Goal: Task Accomplishment & Management: Manage account settings

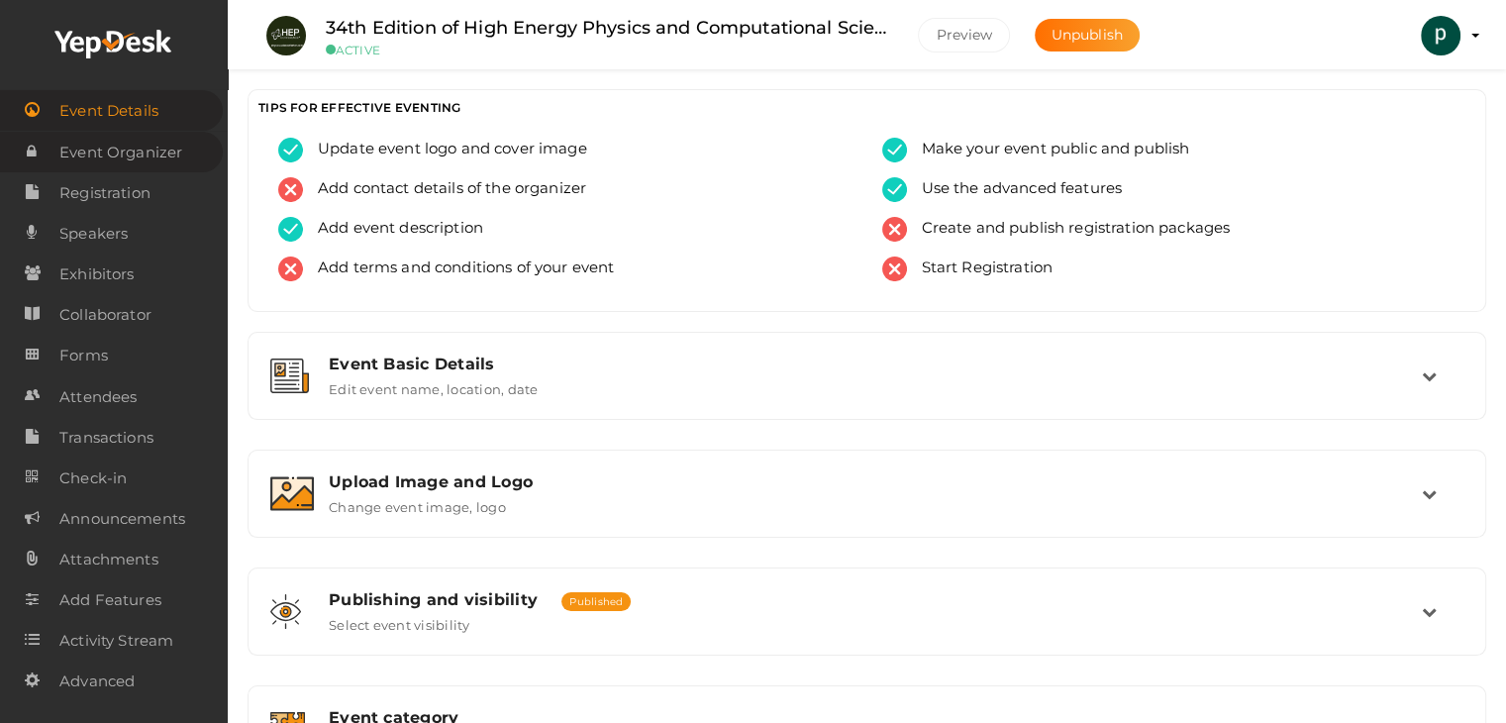
click at [158, 153] on span "Event Organizer" at bounding box center [120, 153] width 123 height 40
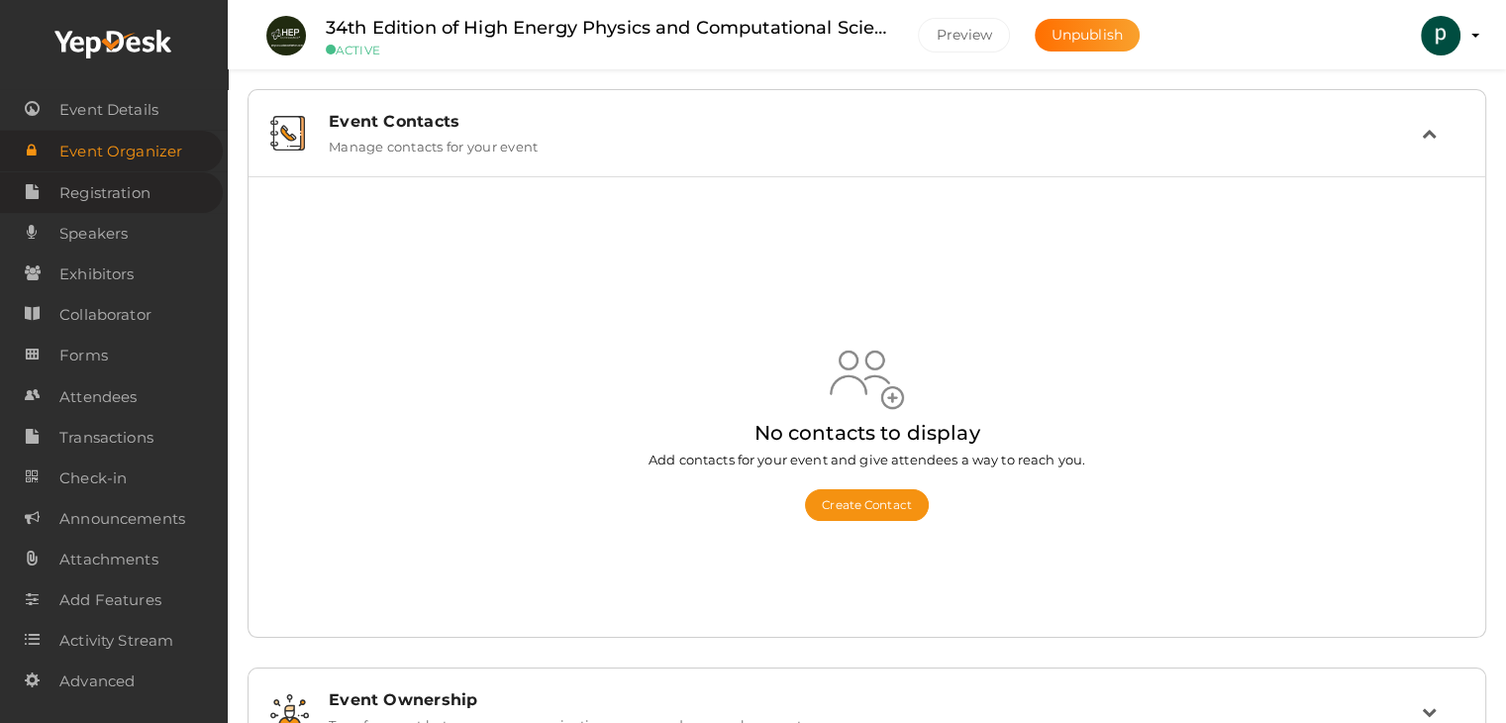
click at [170, 200] on link "Registration" at bounding box center [111, 192] width 223 height 41
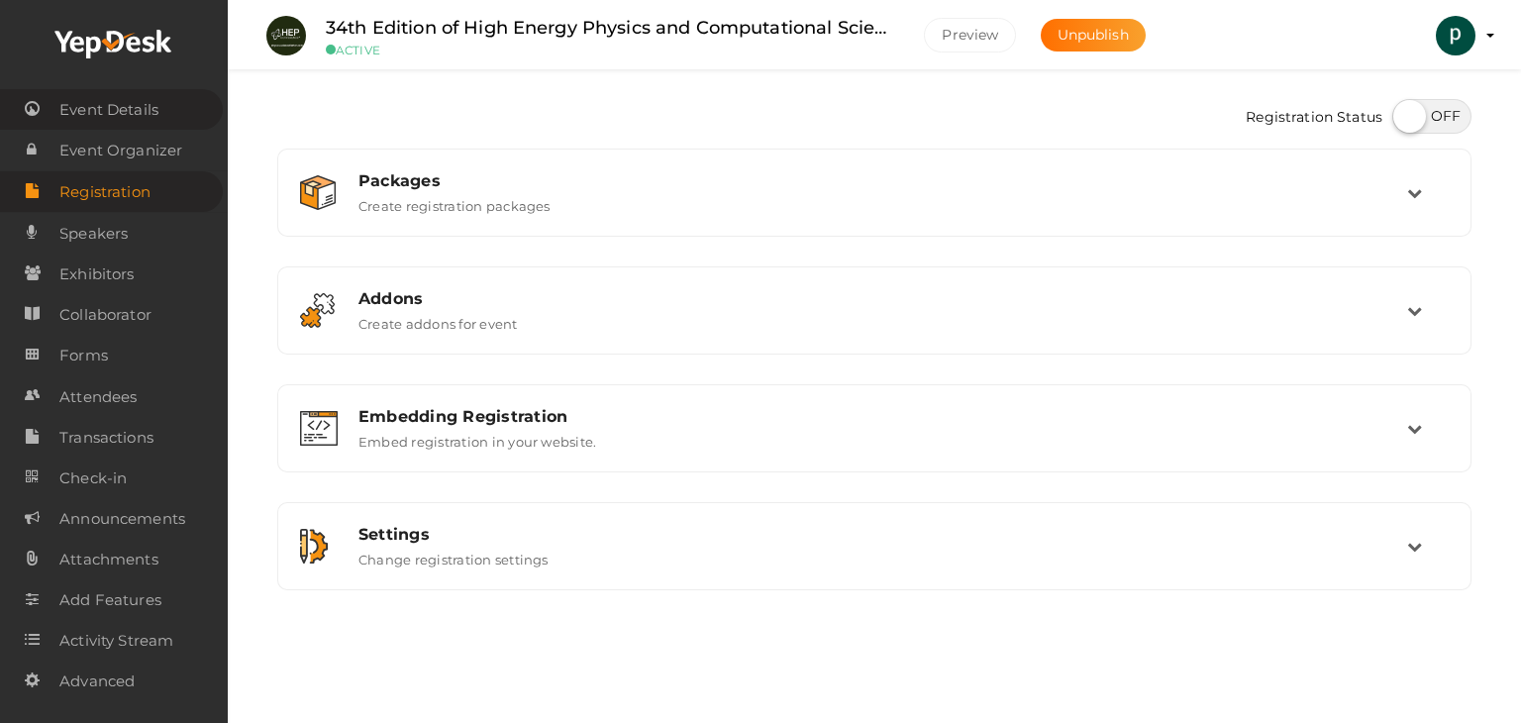
click at [119, 120] on span "Event Details" at bounding box center [108, 110] width 99 height 40
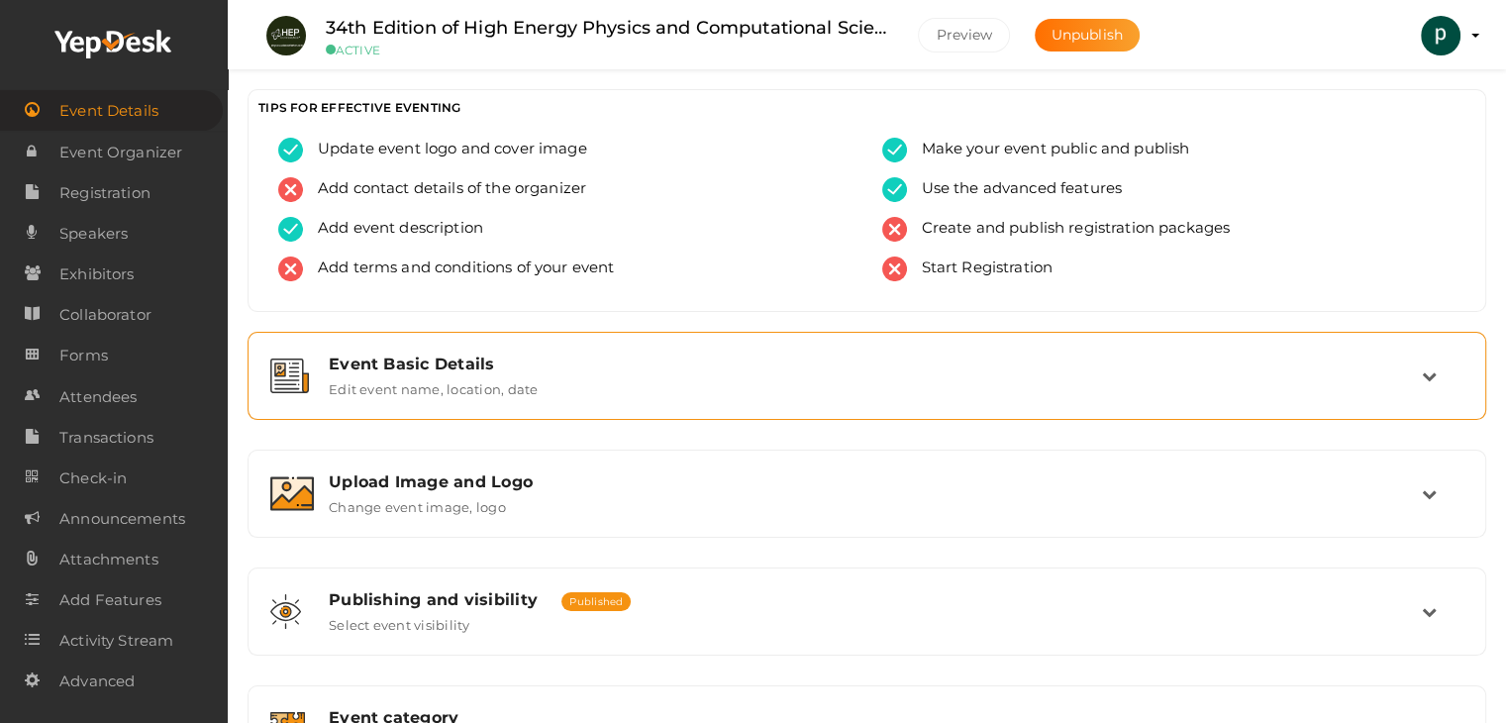
click at [571, 373] on div "Event Basic Details Edit event name, location, date" at bounding box center [868, 375] width 1108 height 43
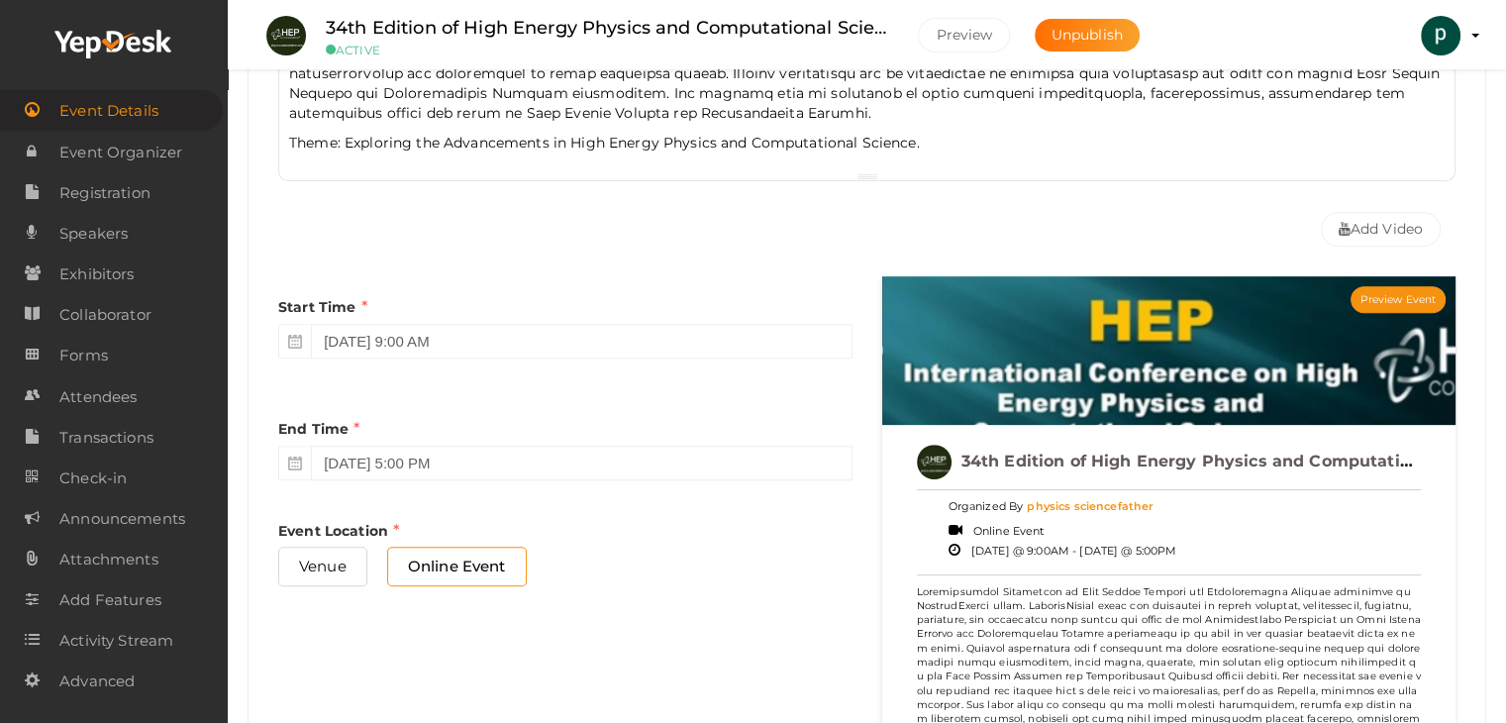
scroll to position [792, 0]
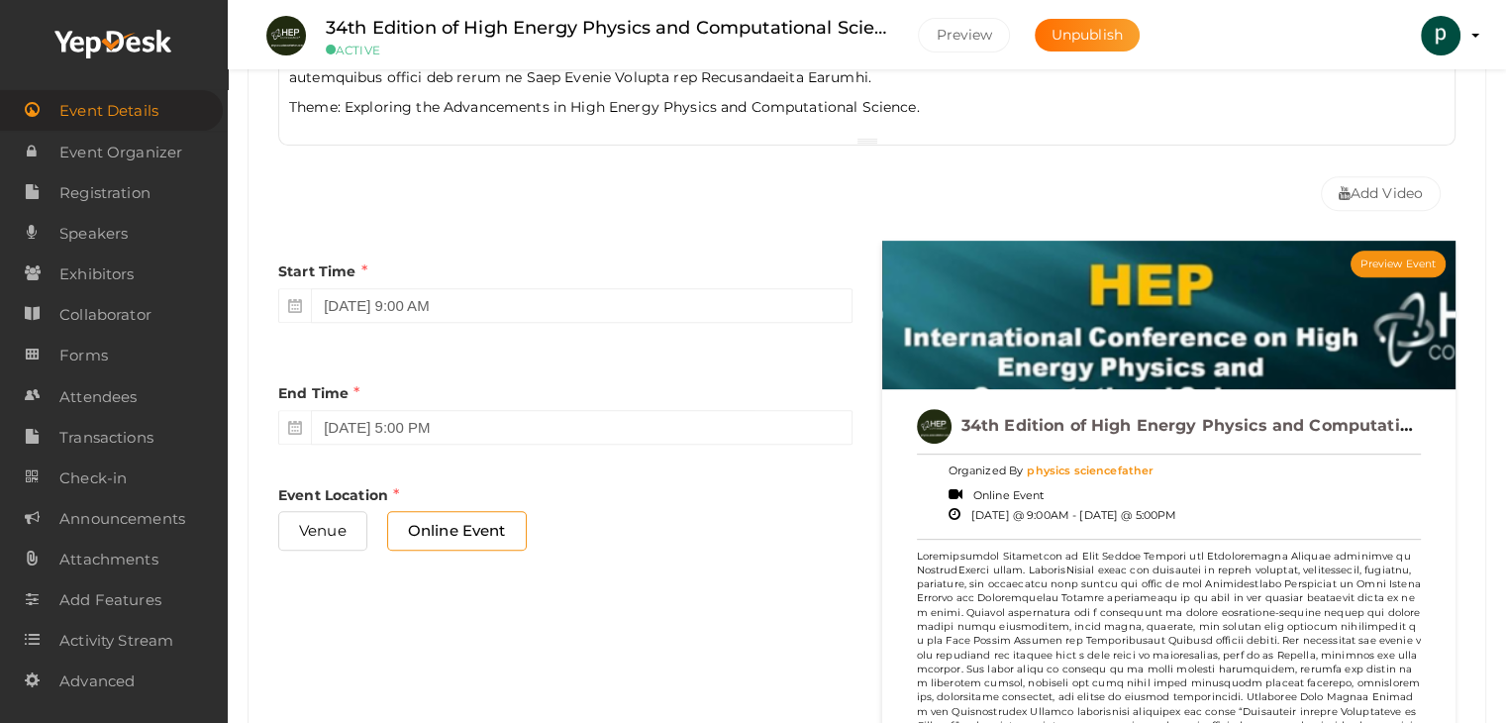
click at [1193, 309] on div "Preview Event" at bounding box center [1169, 315] width 574 height 149
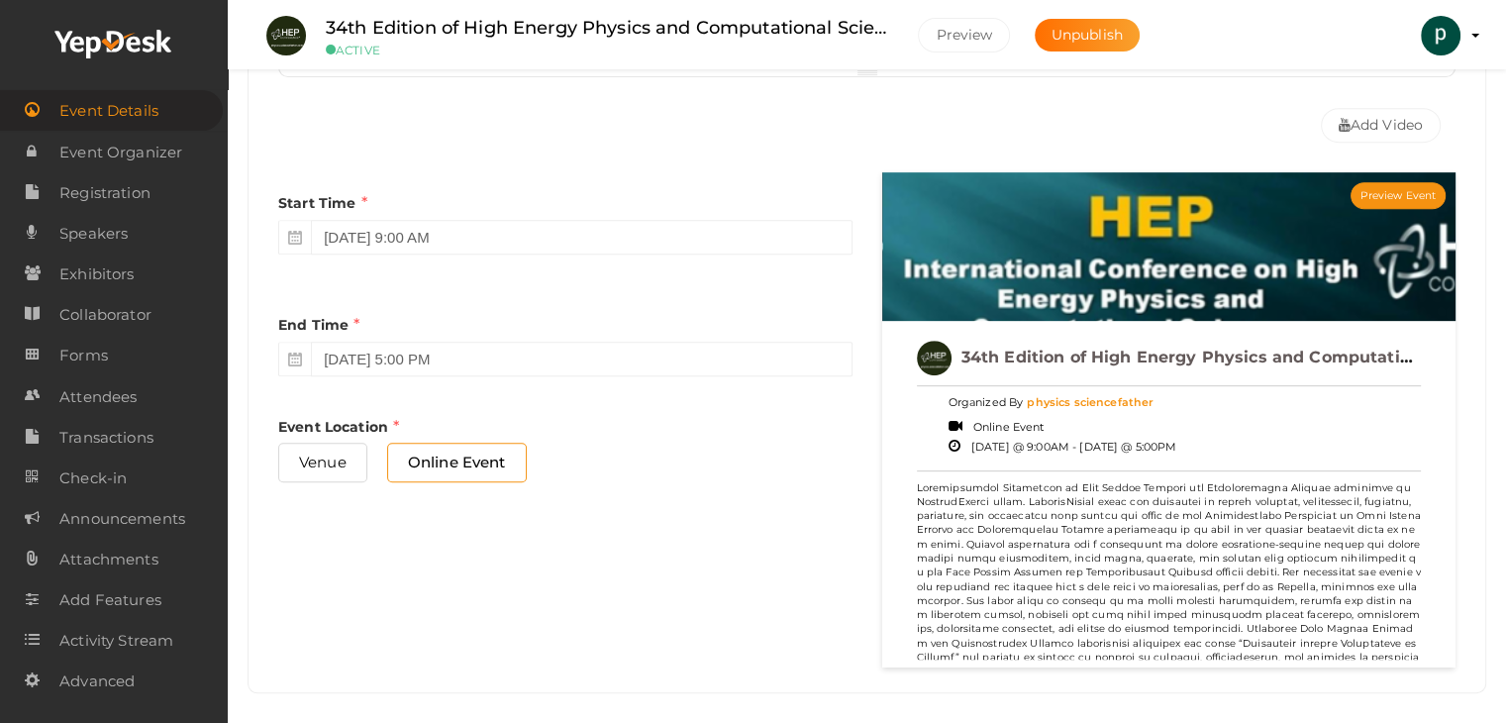
scroll to position [990, 0]
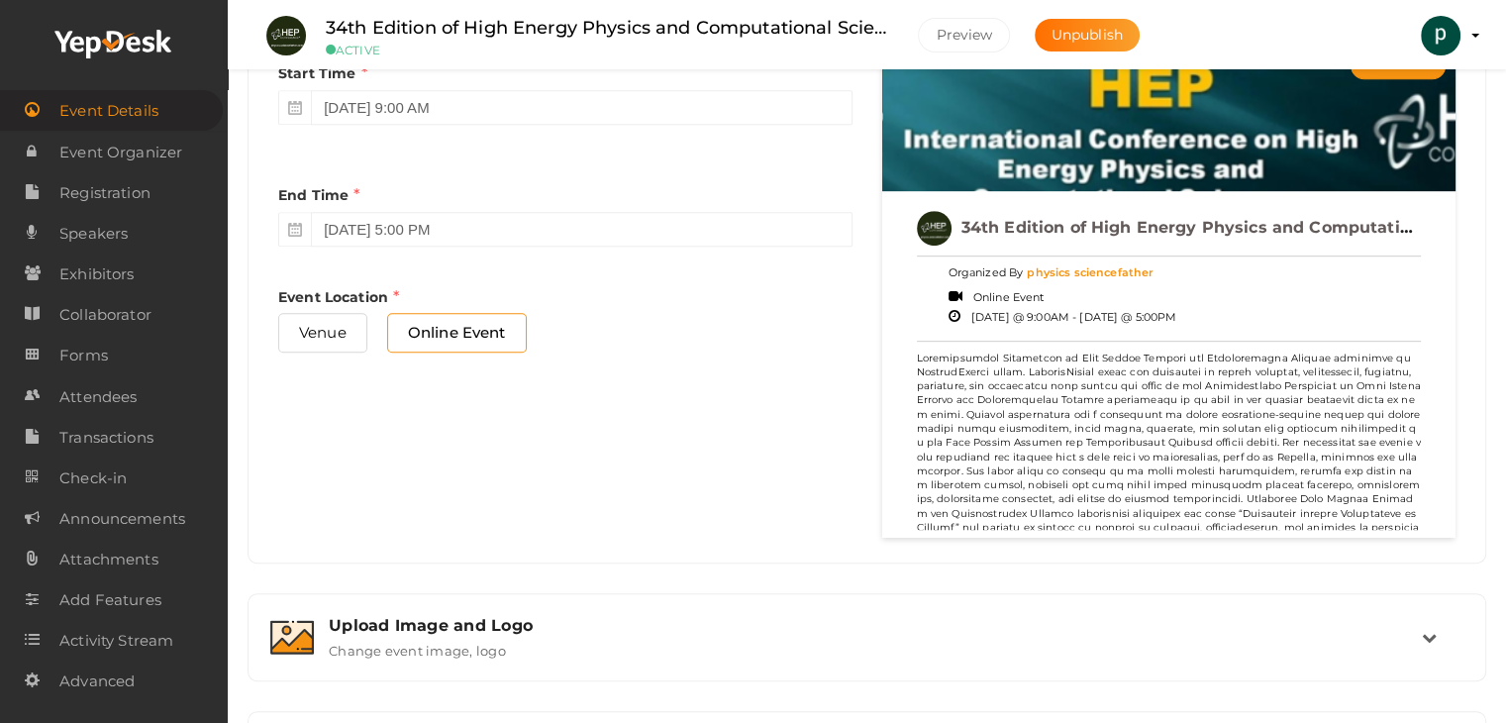
click at [1234, 362] on p at bounding box center [1169, 479] width 505 height 254
click at [1212, 430] on p at bounding box center [1169, 479] width 505 height 254
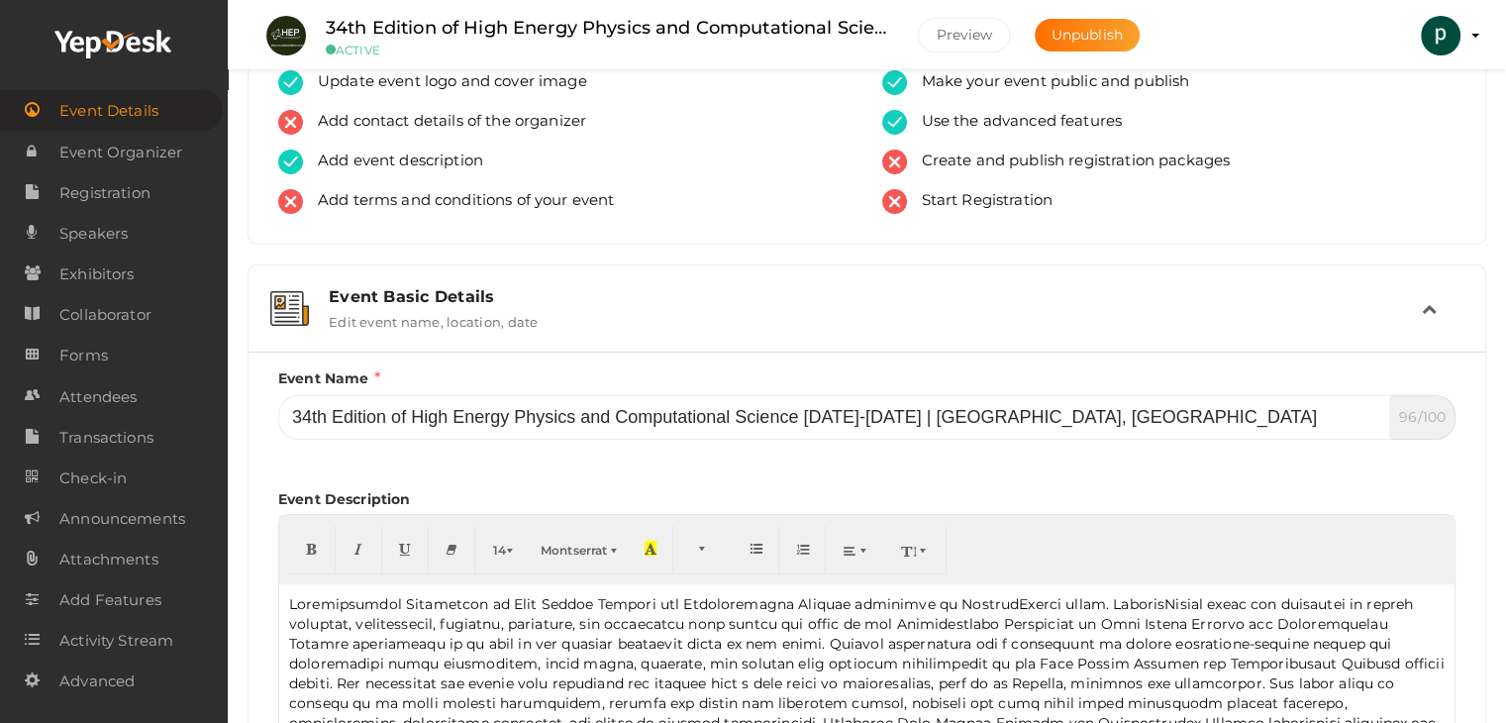
scroll to position [0, 0]
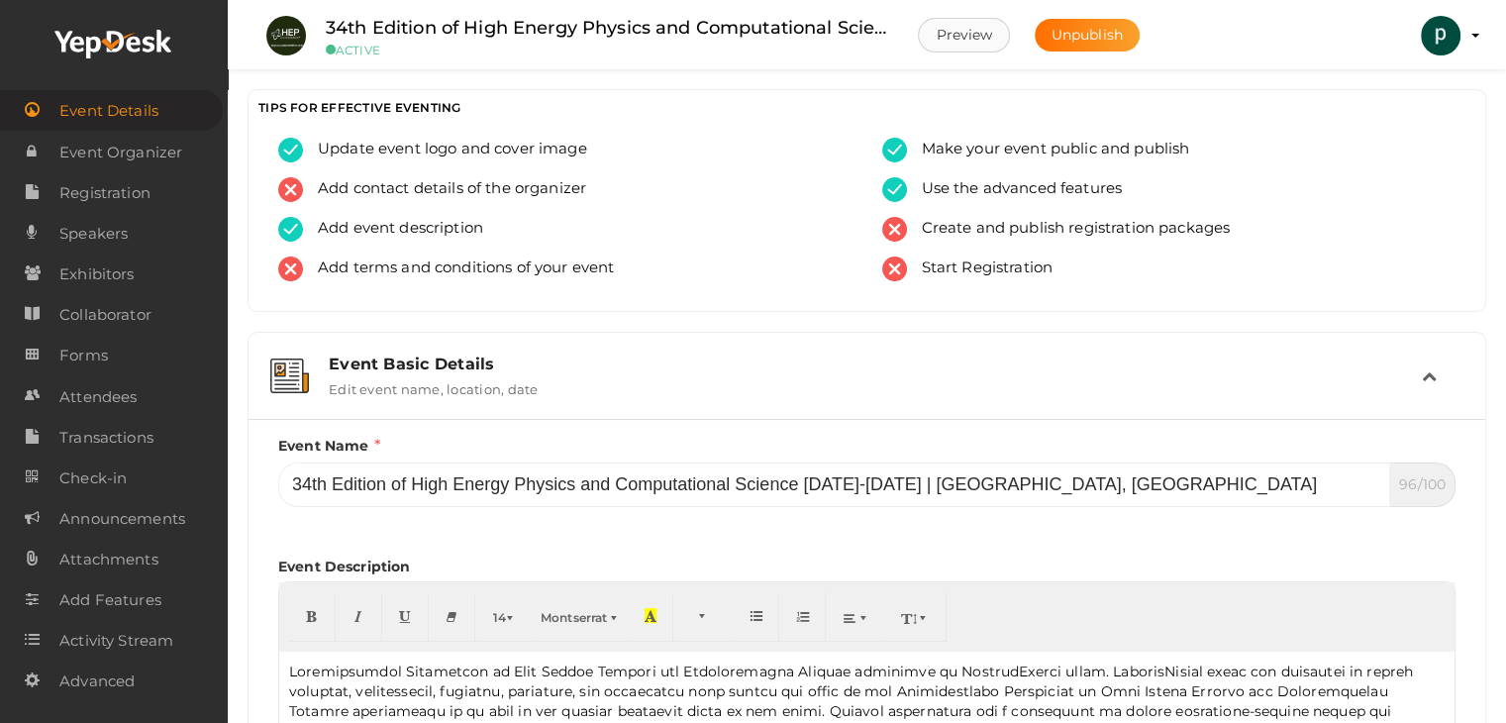
click at [938, 43] on button "Preview" at bounding box center [964, 35] width 92 height 35
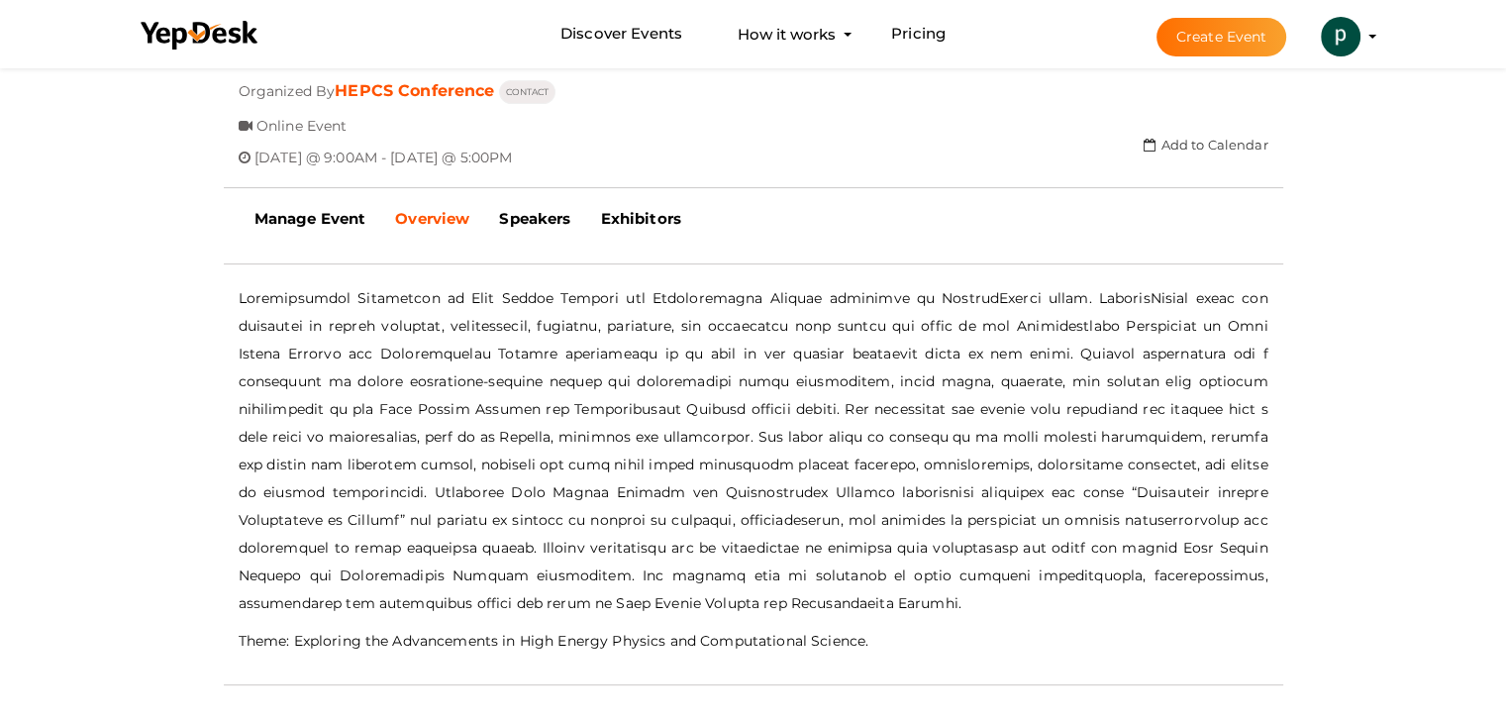
scroll to position [792, 0]
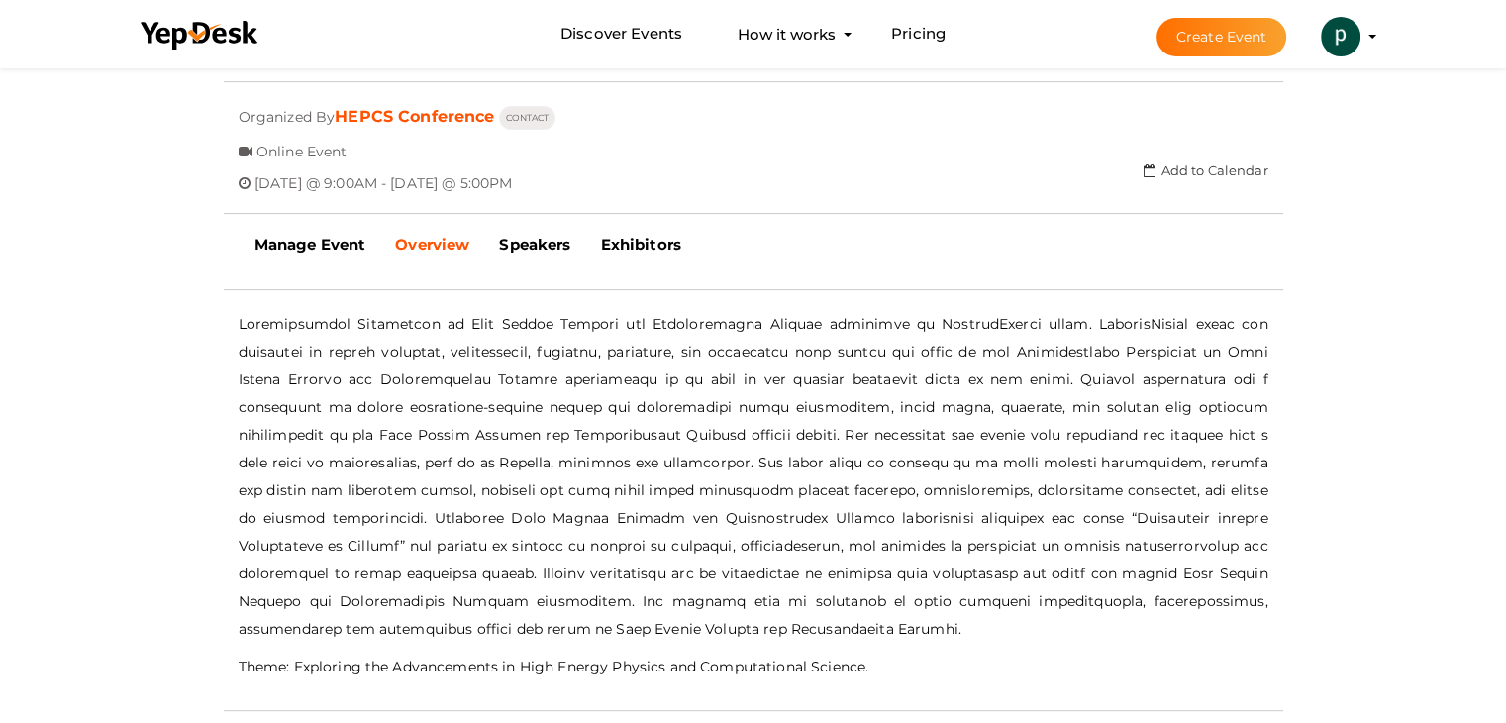
scroll to position [297, 0]
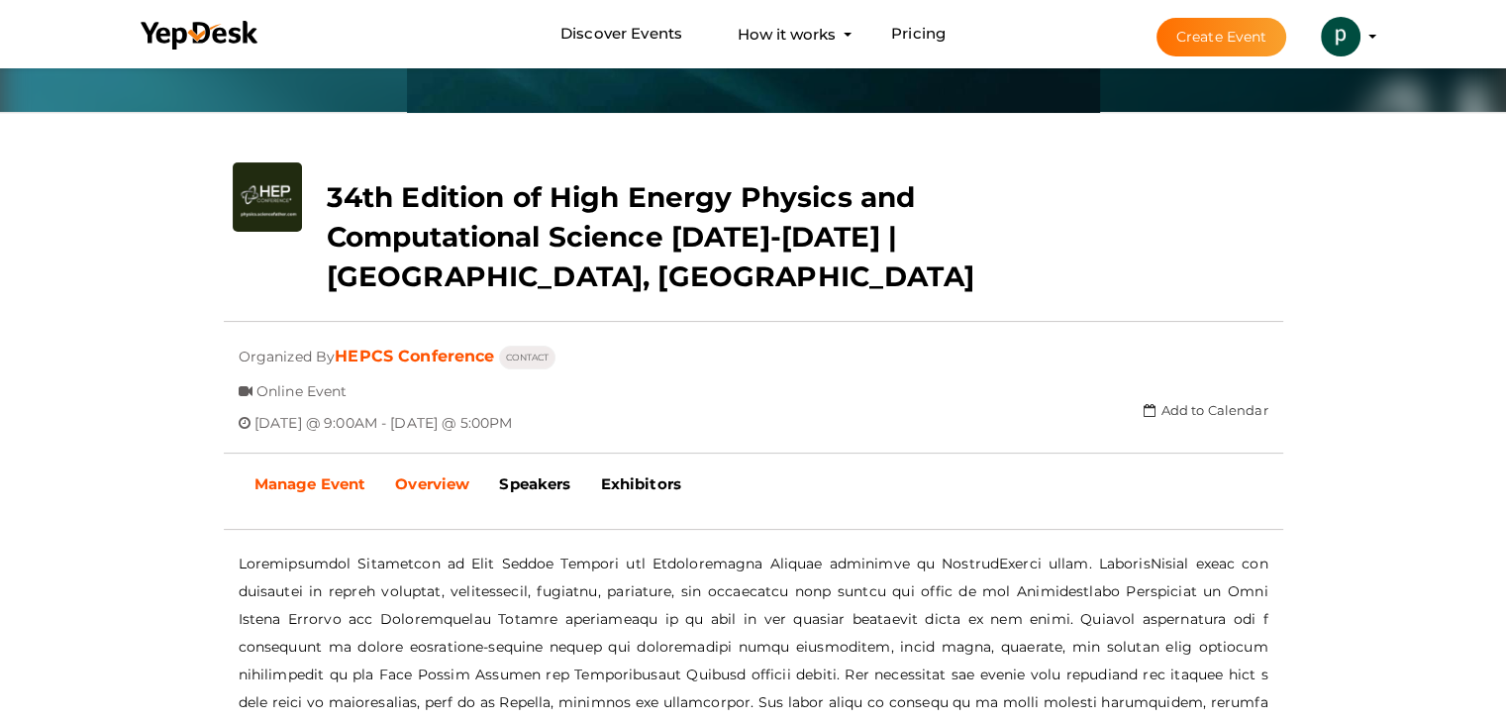
click at [293, 474] on b "Manage Event" at bounding box center [310, 483] width 112 height 19
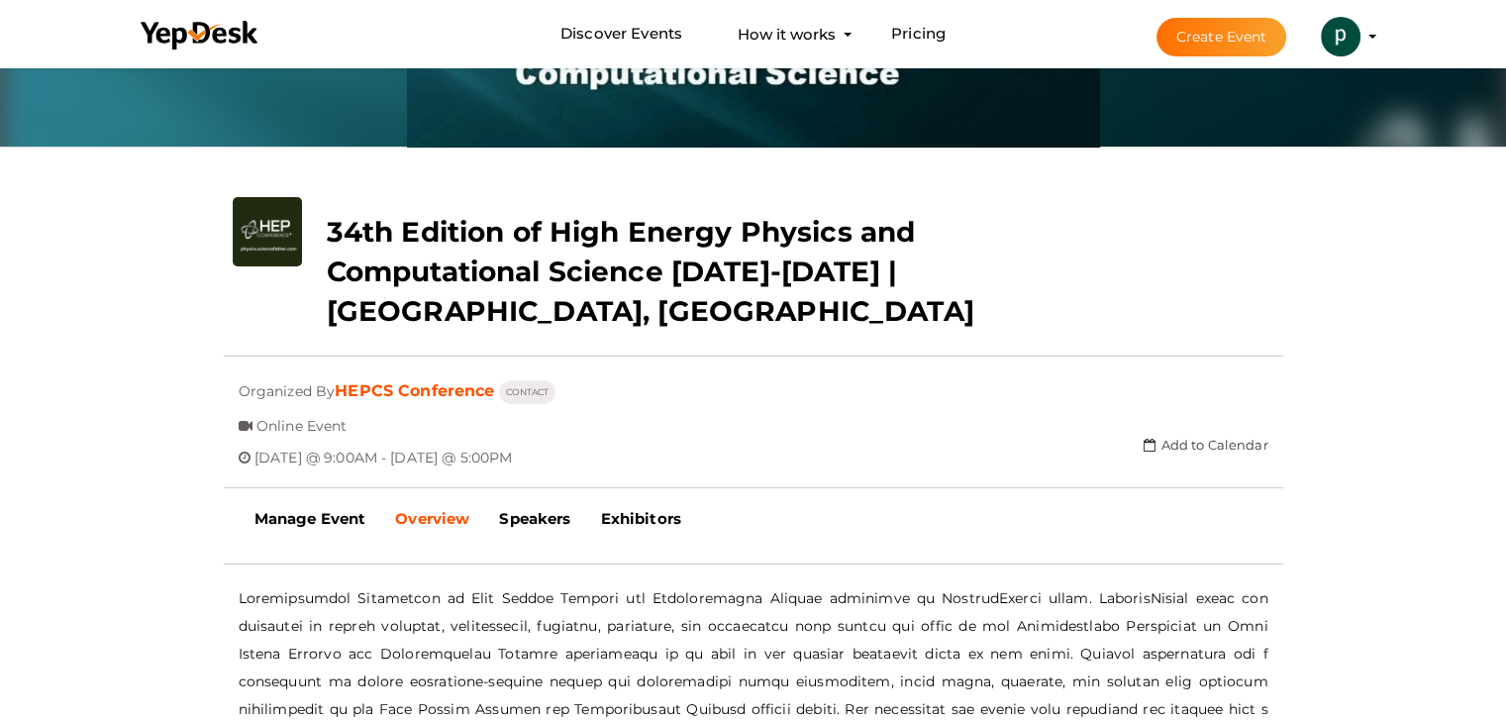
scroll to position [297, 0]
